Goal: Task Accomplishment & Management: Use online tool/utility

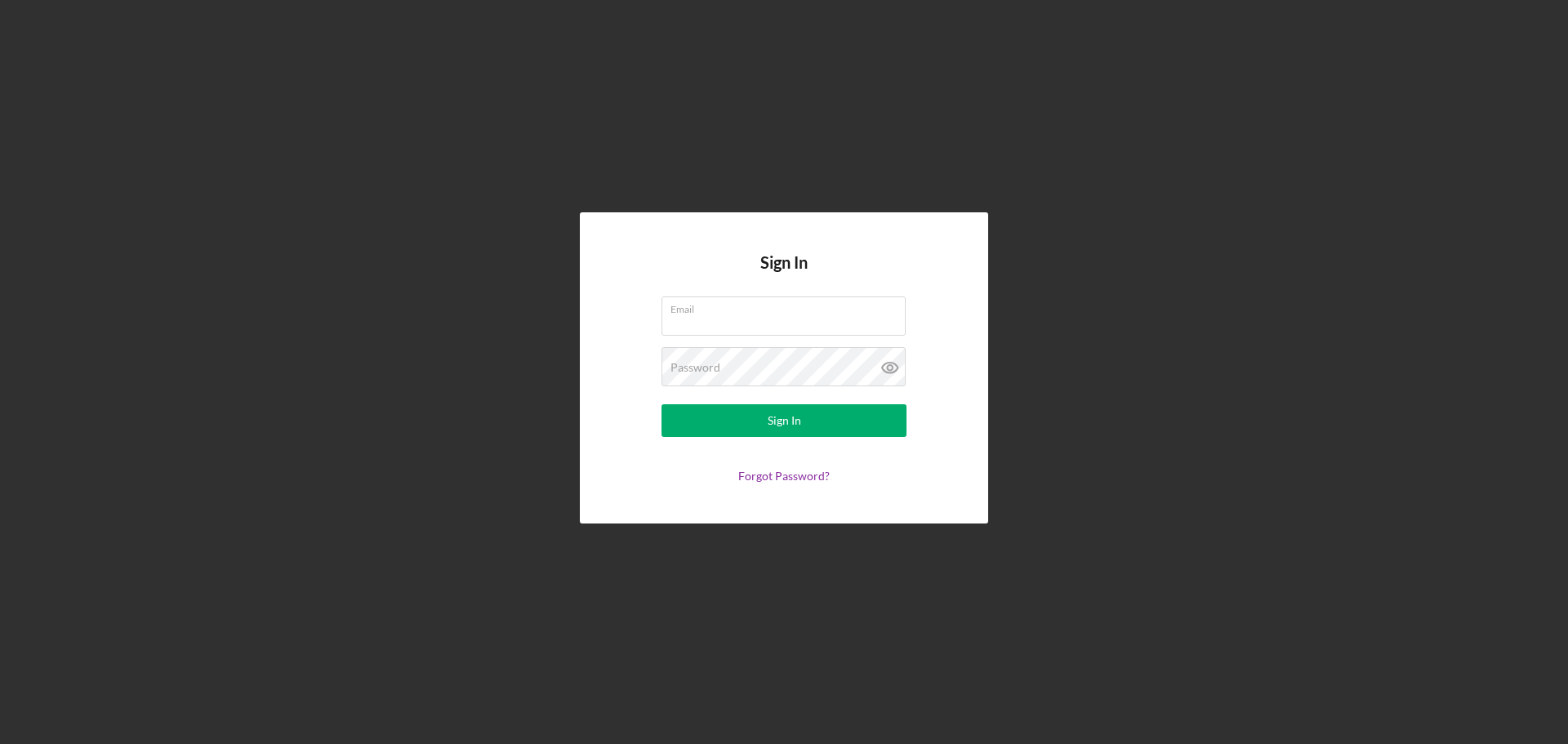
type input "[EMAIL_ADDRESS][DOMAIN_NAME]"
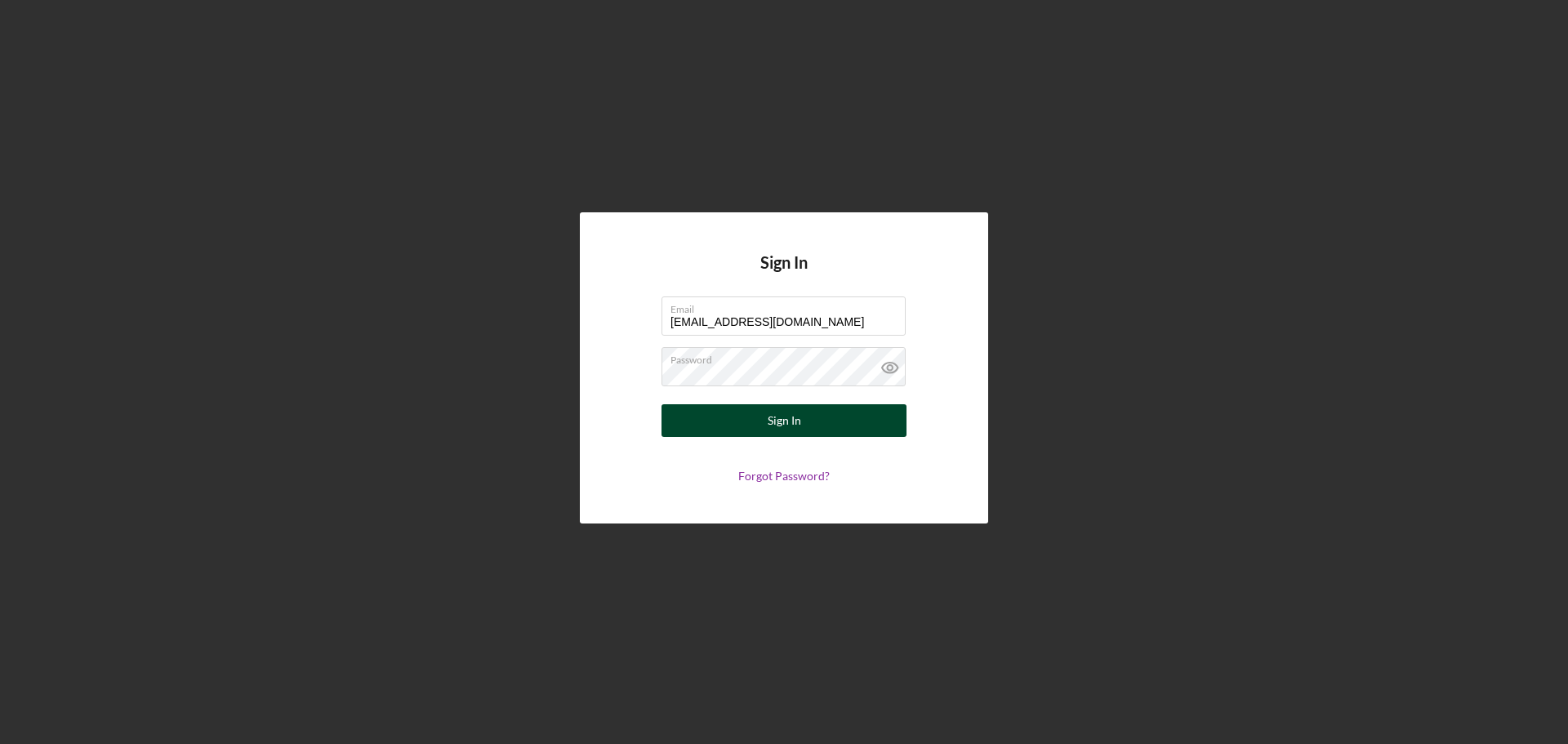
click at [831, 414] on button "Sign In" at bounding box center [784, 421] width 245 height 33
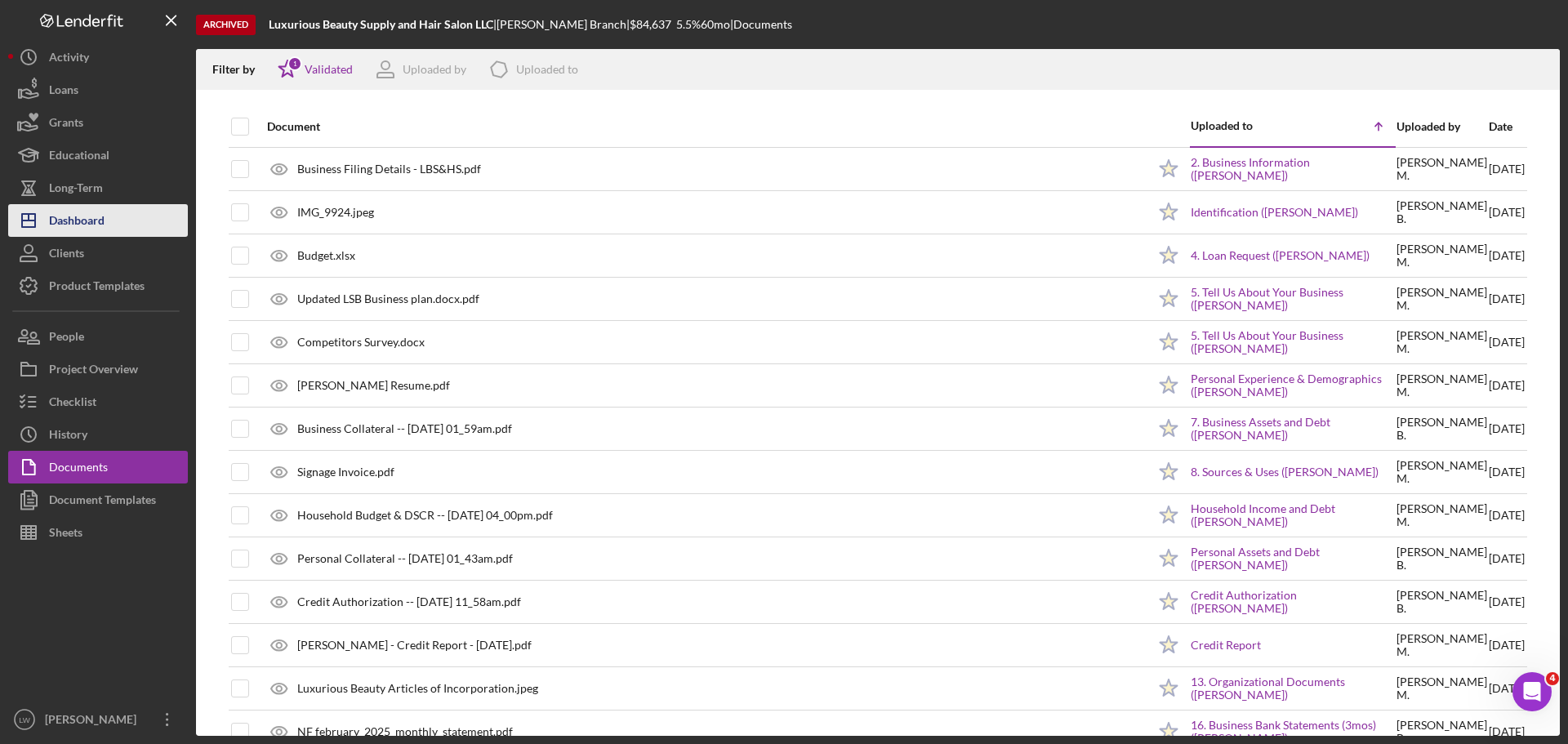
click at [97, 218] on div "Dashboard" at bounding box center [77, 223] width 55 height 36
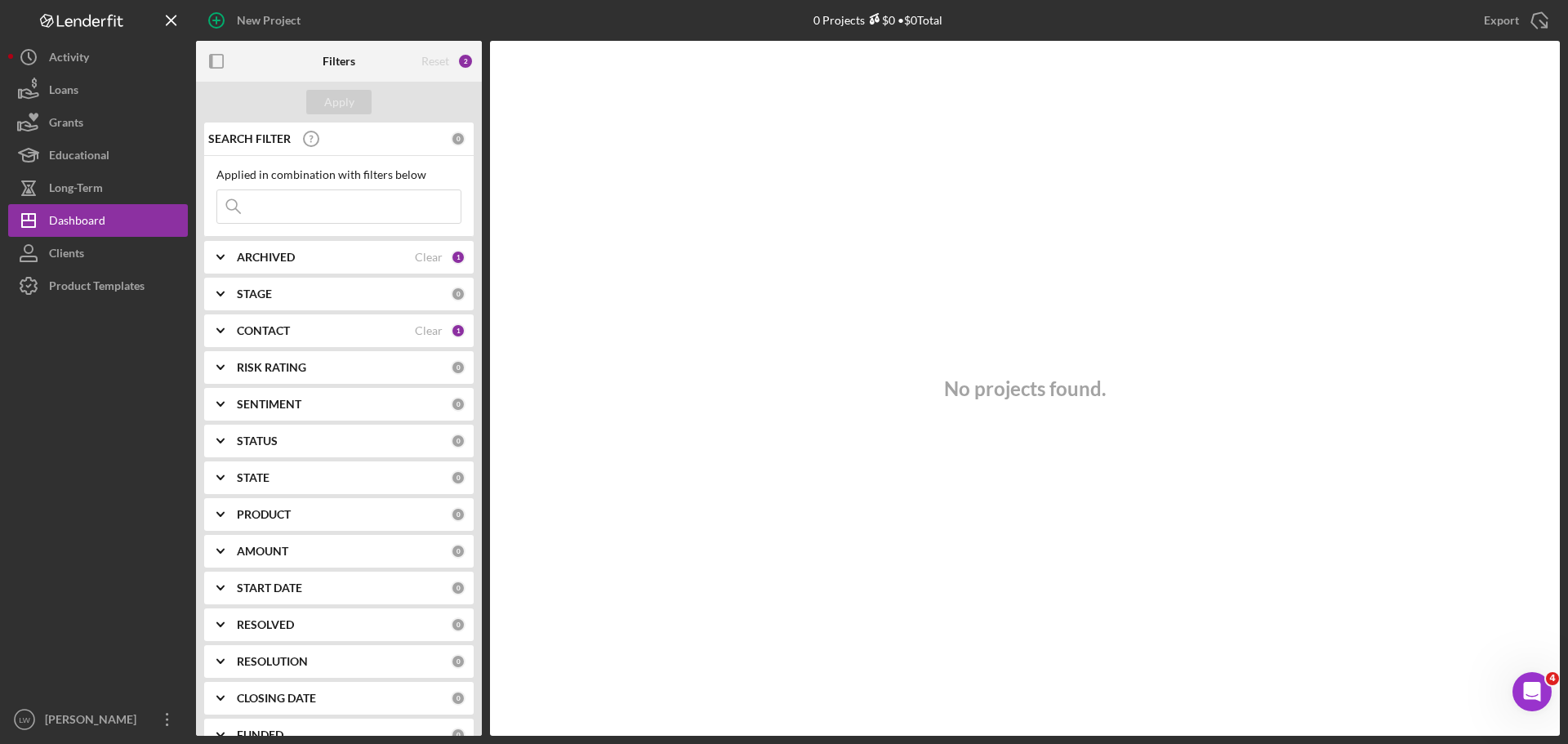
click at [251, 330] on b "CONTACT" at bounding box center [263, 330] width 53 height 13
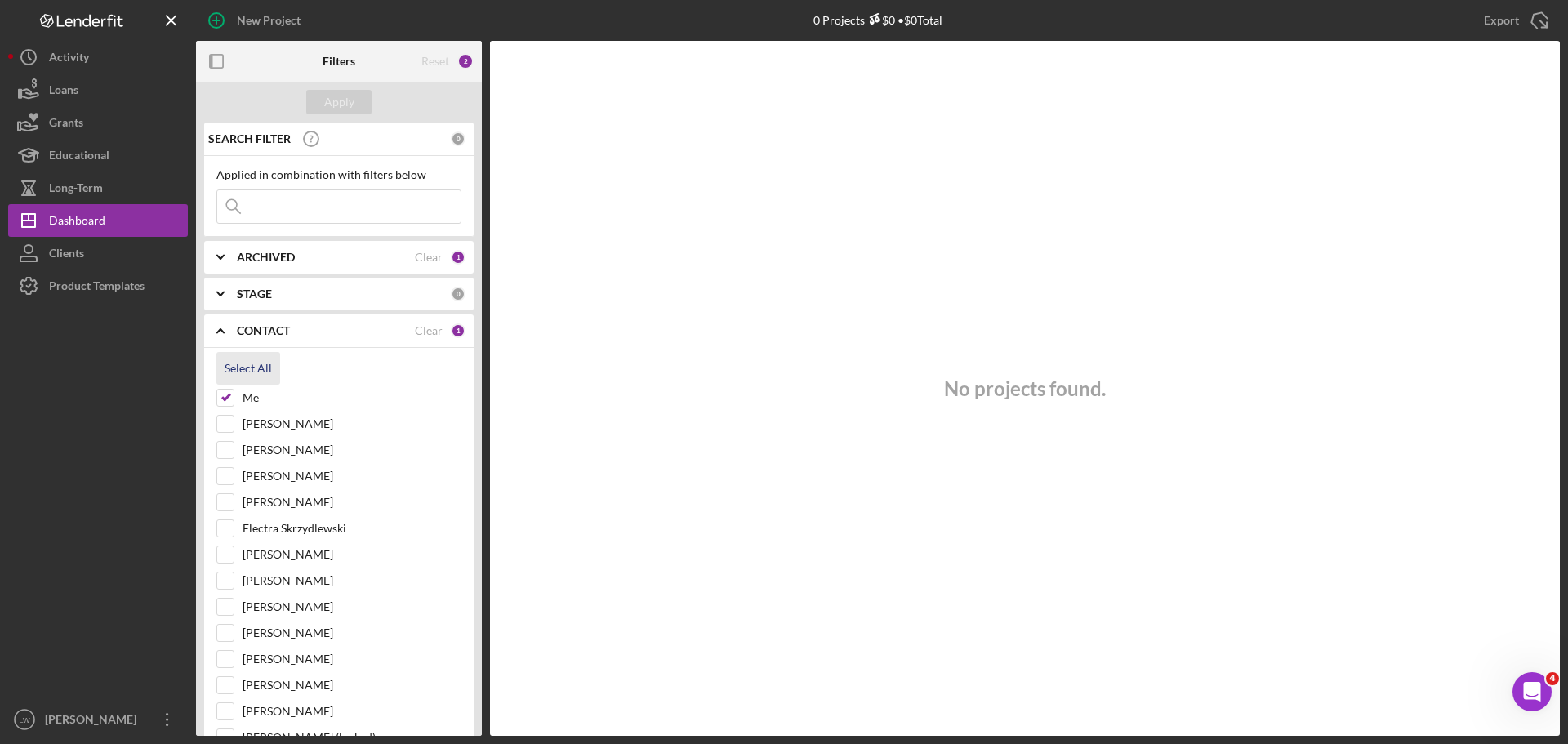
click at [242, 371] on div "Select All" at bounding box center [248, 369] width 48 height 33
checkbox input "true"
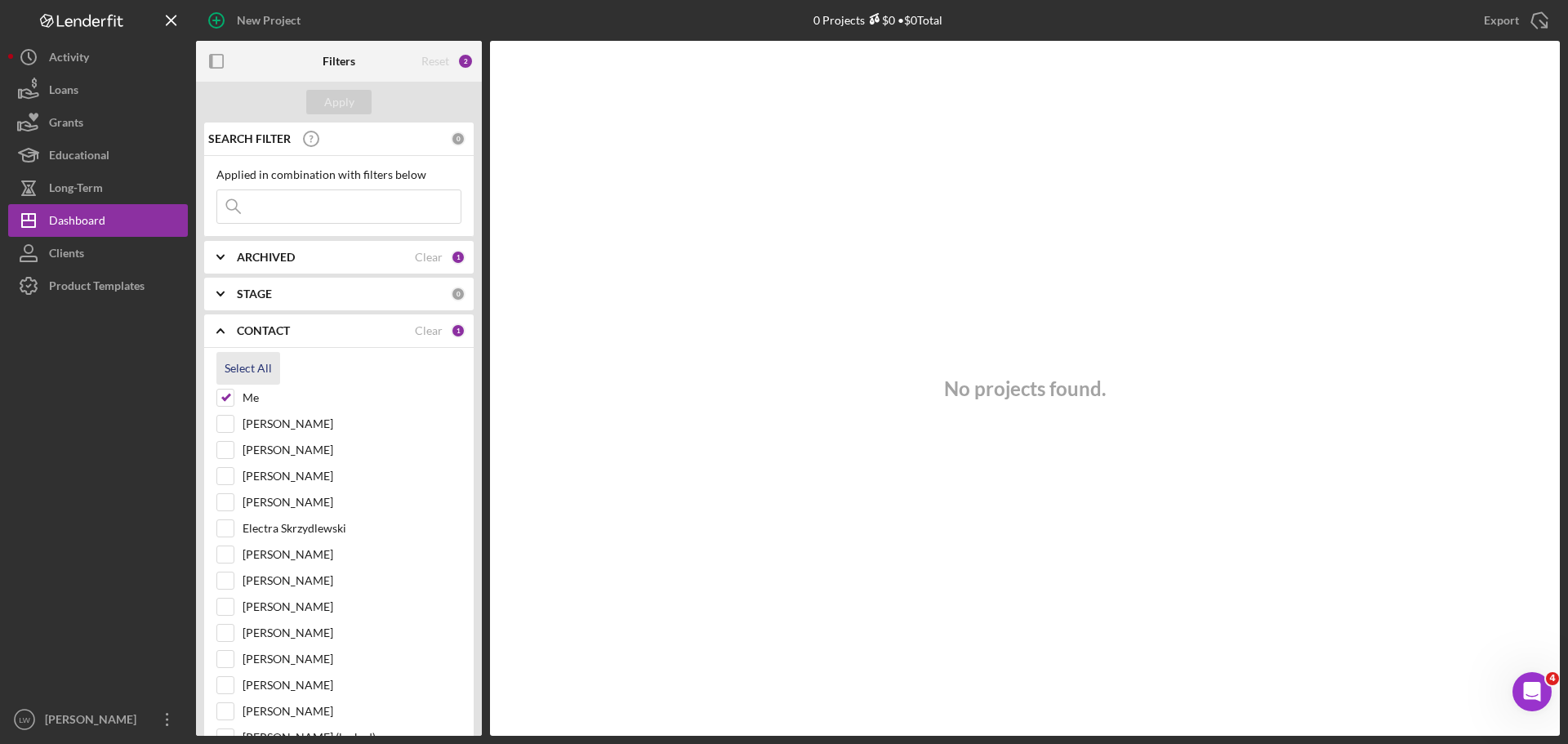
checkbox input "true"
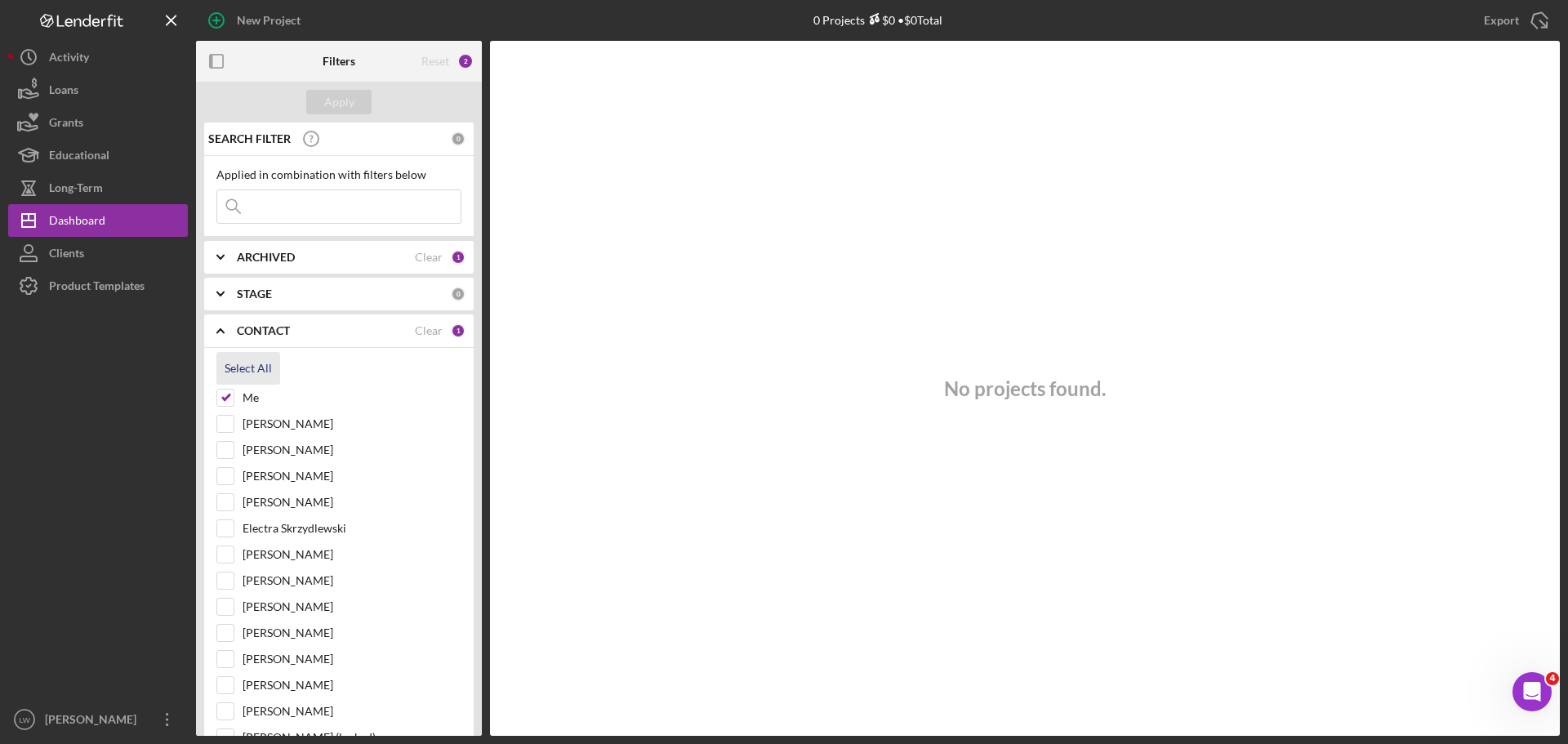
checkbox input "true"
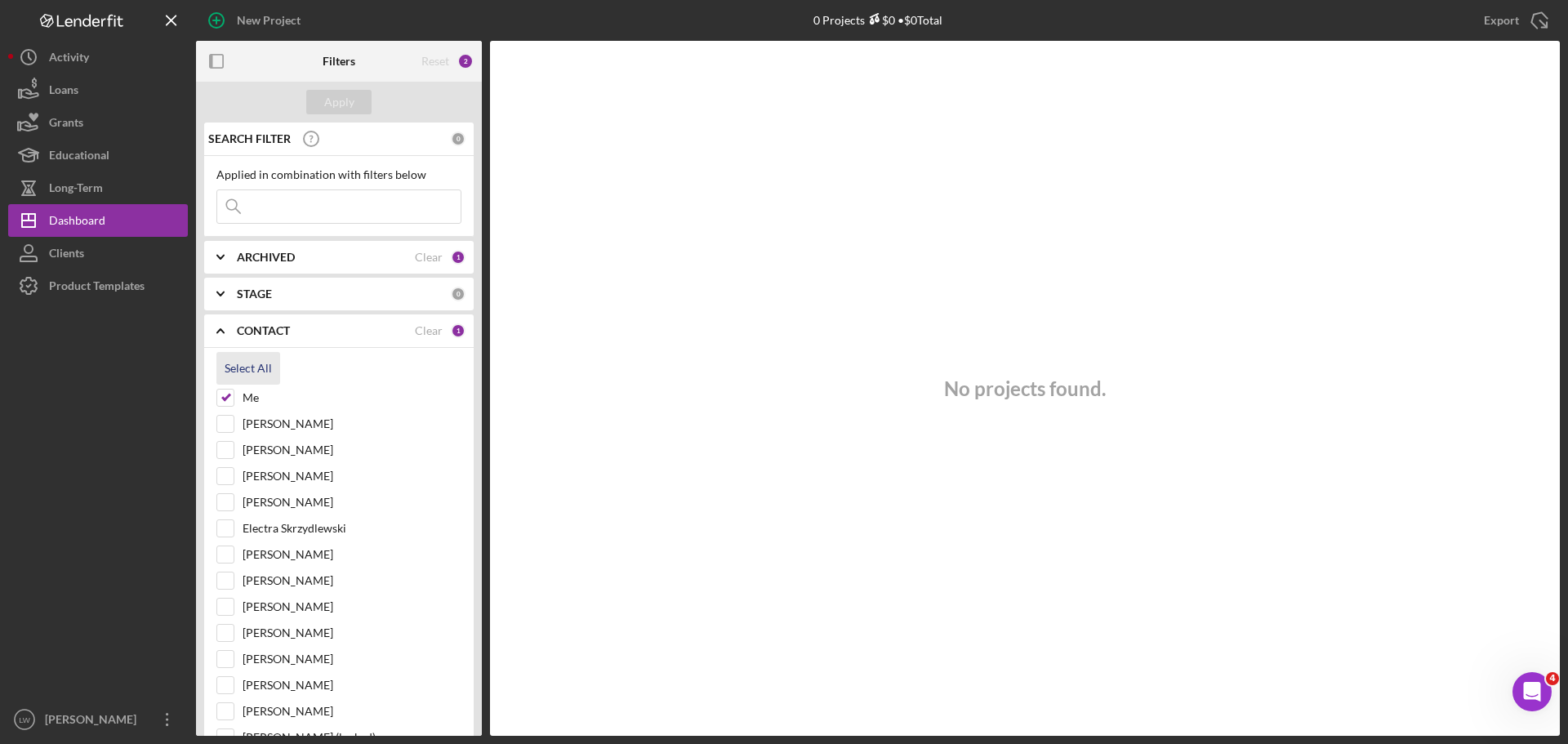
checkbox input "true"
click at [352, 100] on div "Apply" at bounding box center [339, 102] width 30 height 24
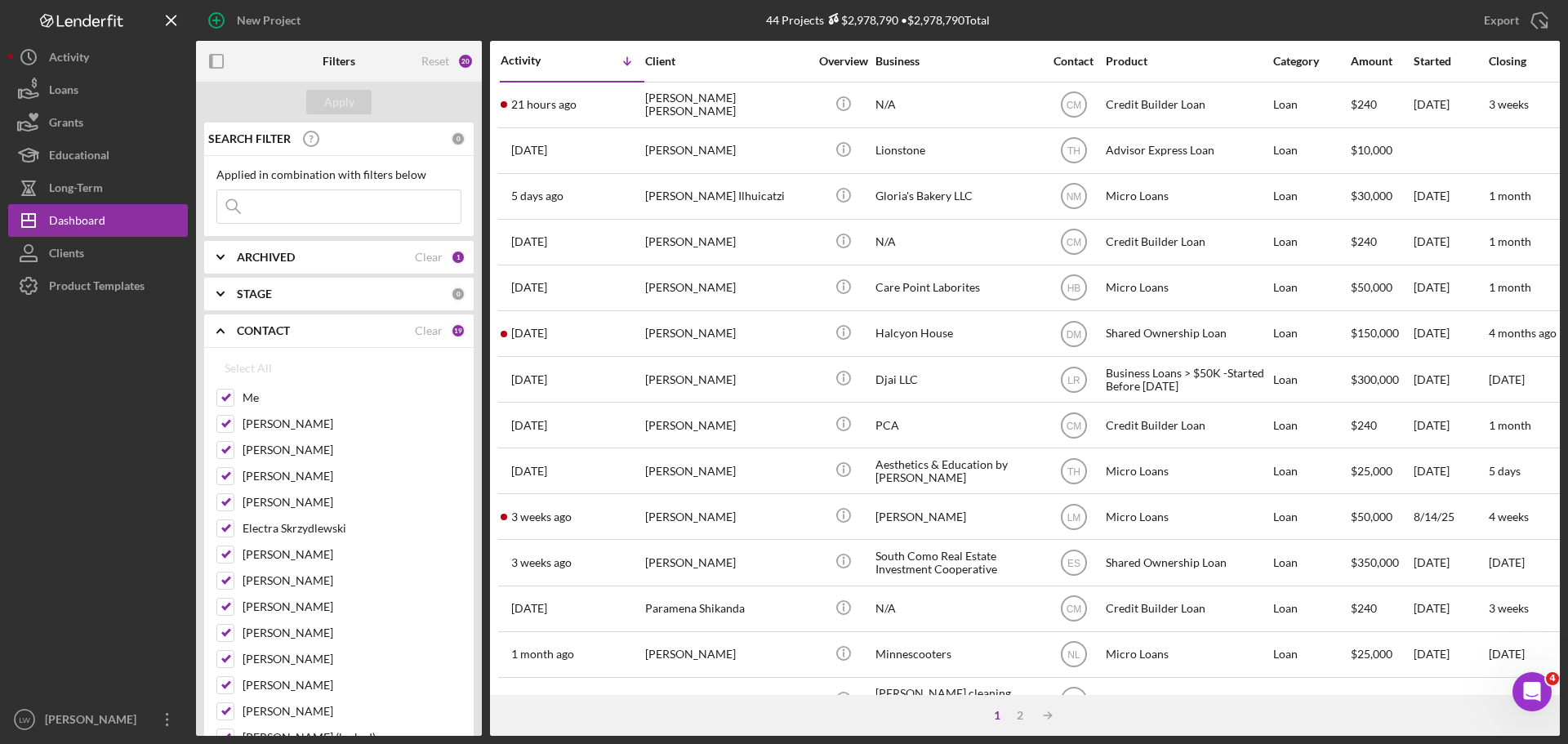
click at [385, 216] on input at bounding box center [339, 207] width 243 height 33
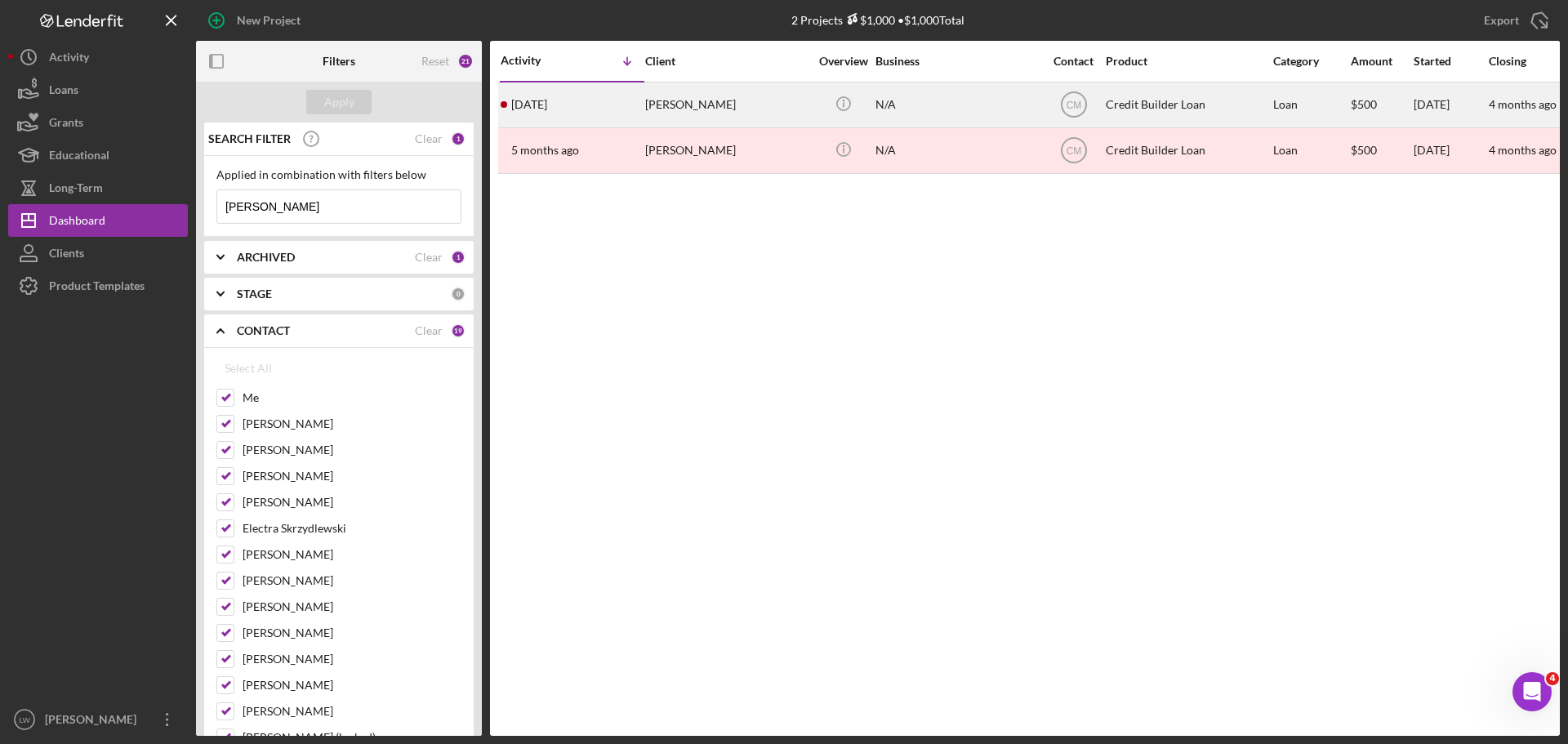
type input "[PERSON_NAME]"
click at [673, 114] on div "[PERSON_NAME]" at bounding box center [726, 105] width 164 height 43
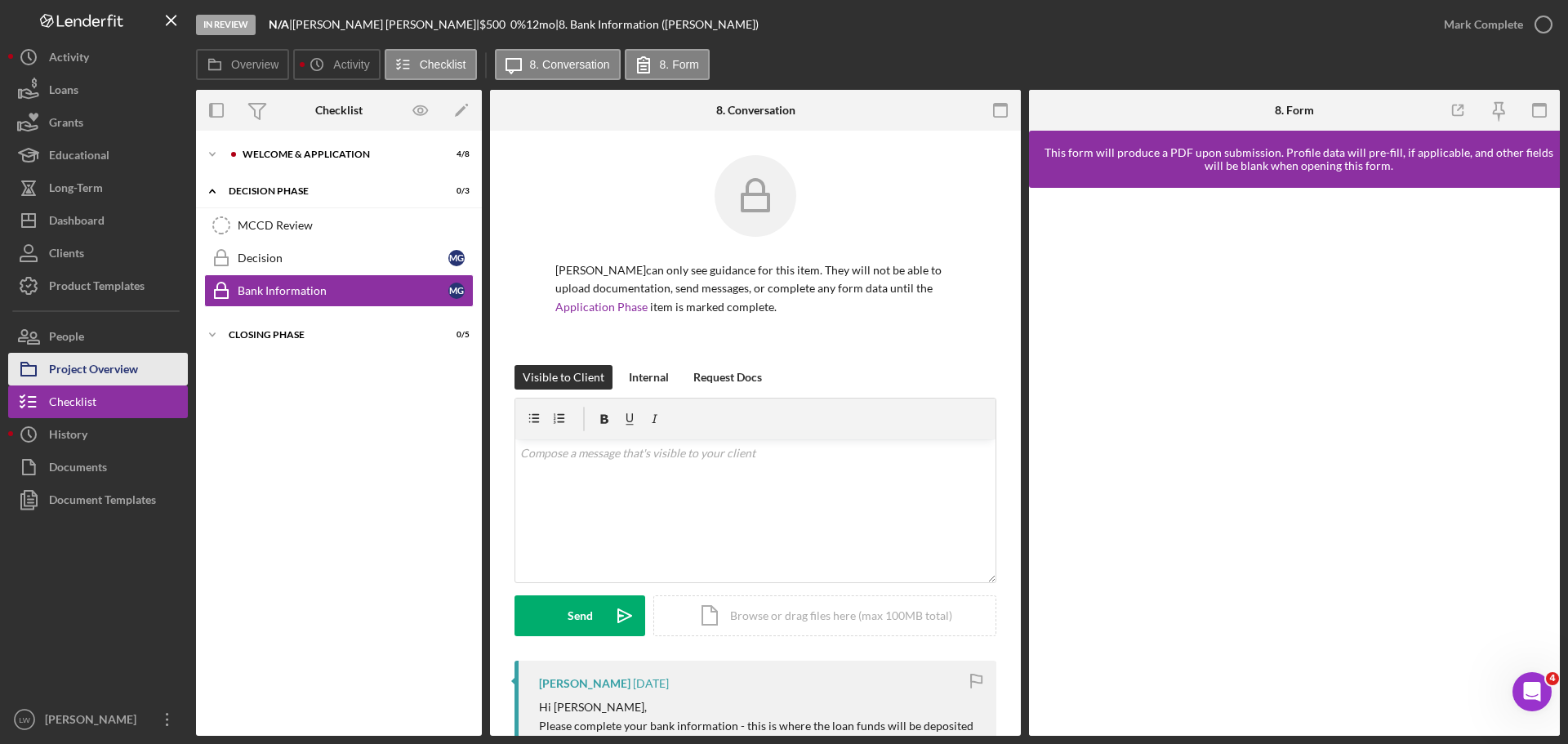
click at [69, 369] on div "Project Overview" at bounding box center [94, 371] width 89 height 36
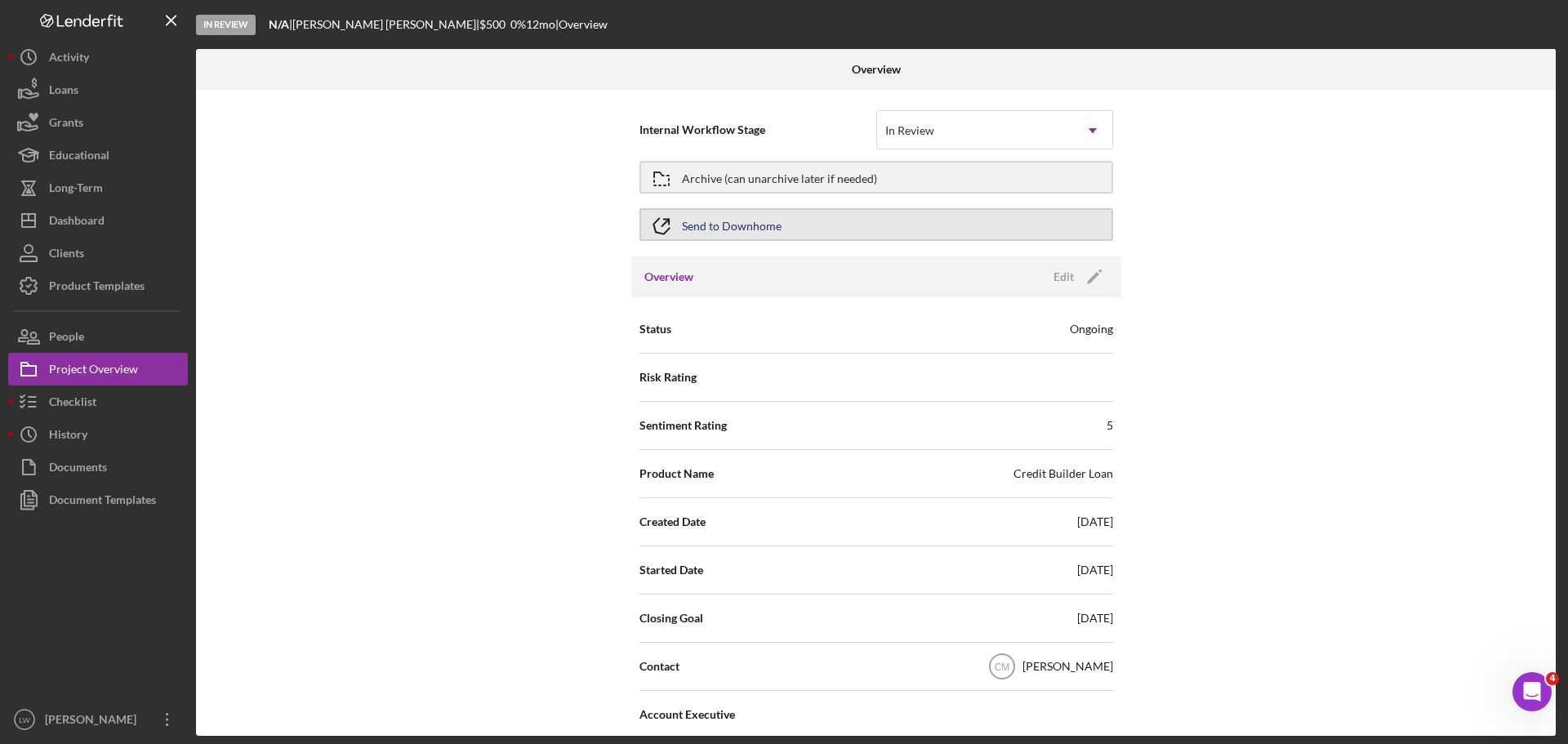
click at [740, 225] on div "Send to Downhome" at bounding box center [732, 224] width 100 height 29
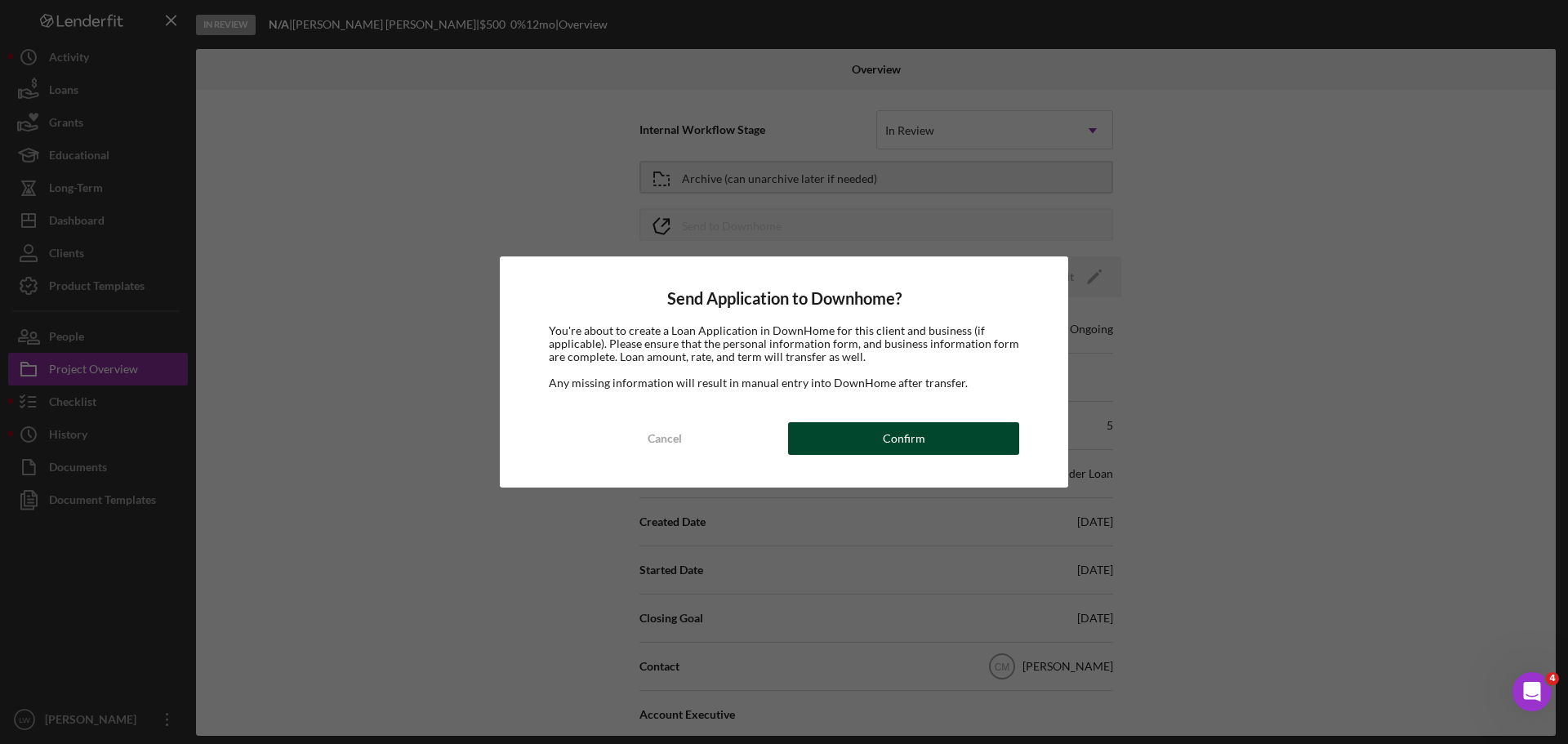
click at [911, 438] on div "Confirm" at bounding box center [904, 439] width 42 height 33
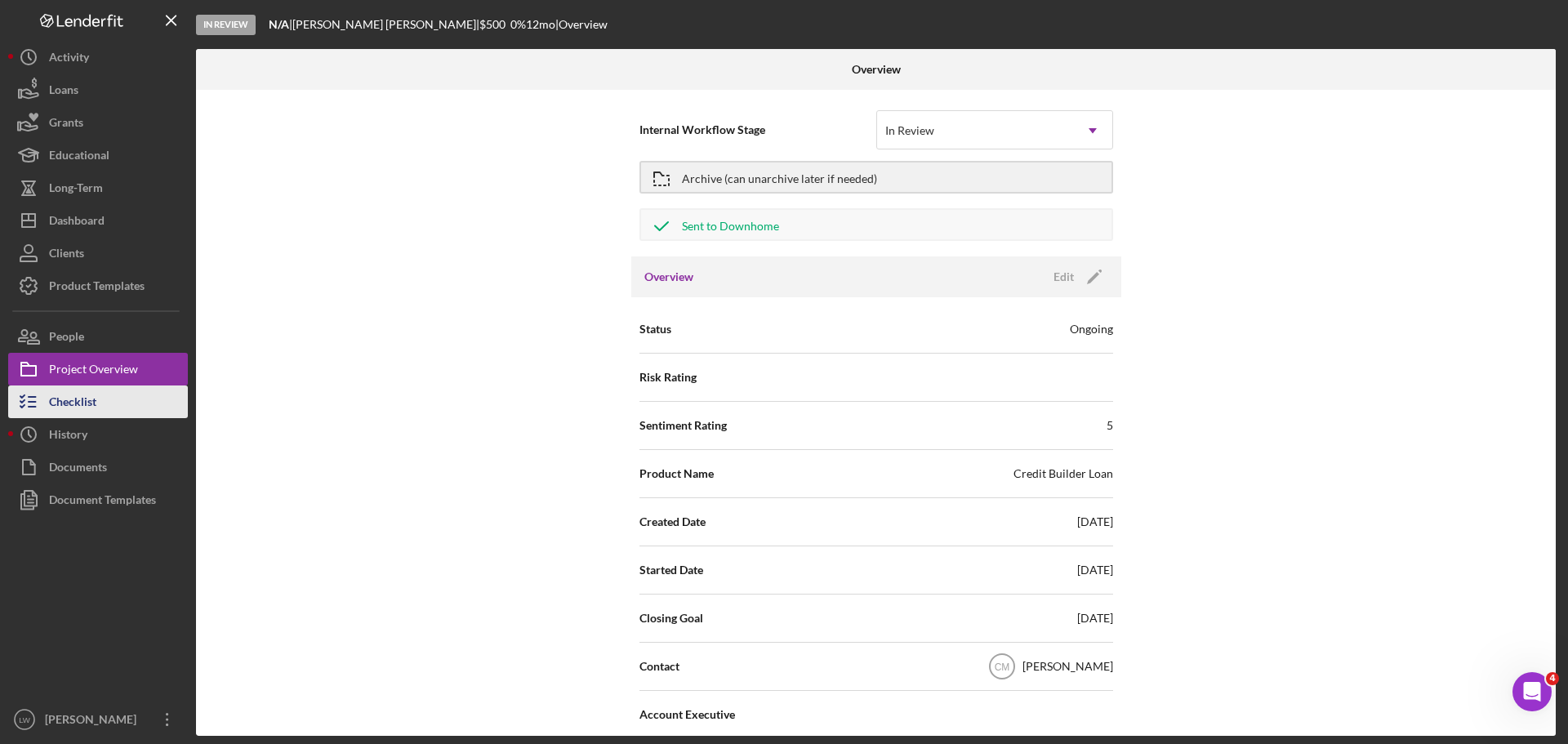
click at [66, 395] on div "Checklist" at bounding box center [73, 404] width 48 height 36
